Goal: Find specific page/section

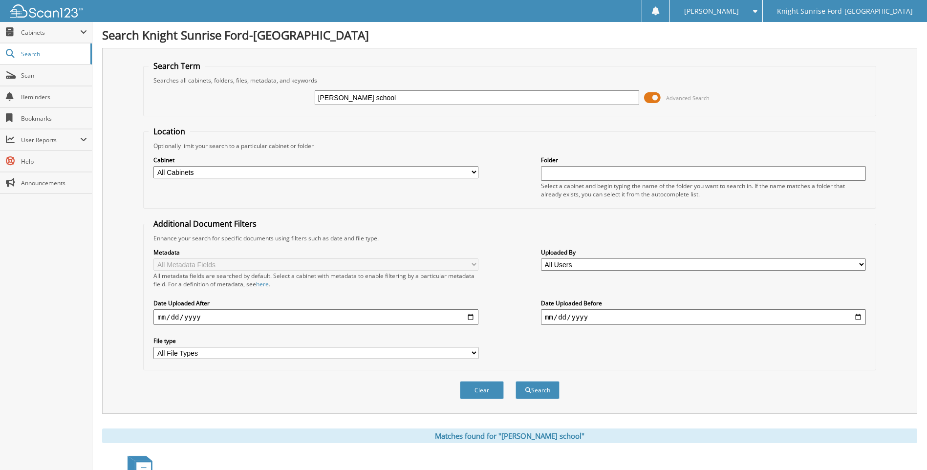
drag, startPoint x: 367, startPoint y: 97, endPoint x: 266, endPoint y: 98, distance: 101.1
click at [266, 98] on div "[PERSON_NAME] school Advanced Search" at bounding box center [508, 98] width 721 height 26
type input "624462"
click at [515, 381] on button "Search" at bounding box center [537, 390] width 44 height 18
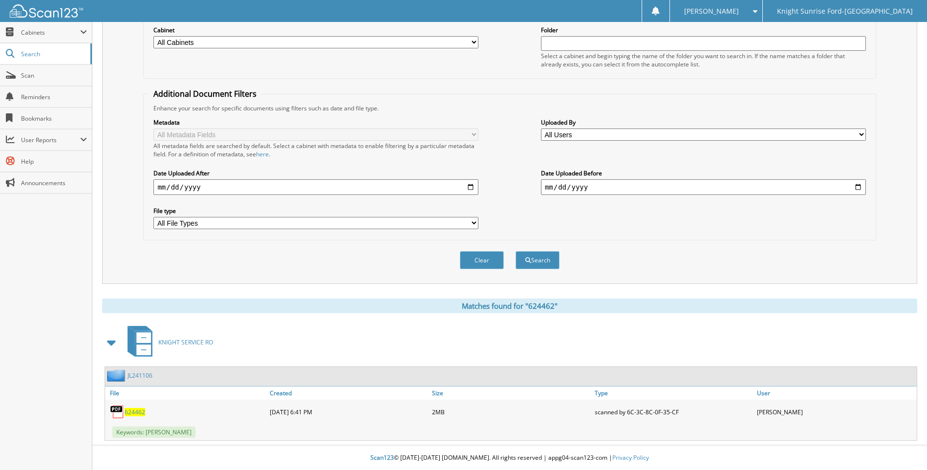
click at [133, 411] on span "624462" at bounding box center [135, 412] width 21 height 8
